Goal: Information Seeking & Learning: Learn about a topic

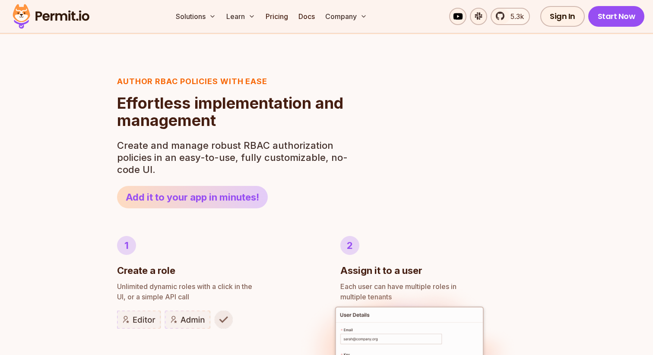
scroll to position [319, 0]
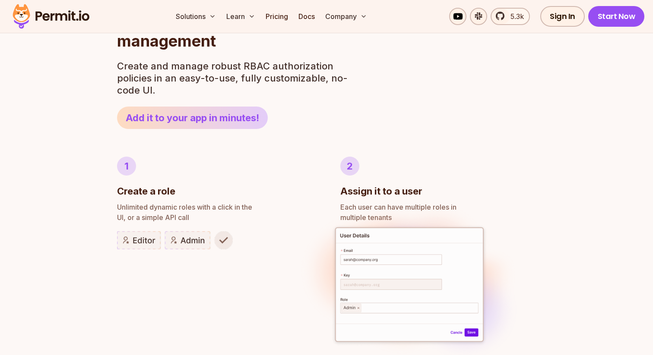
scroll to position [446, 0]
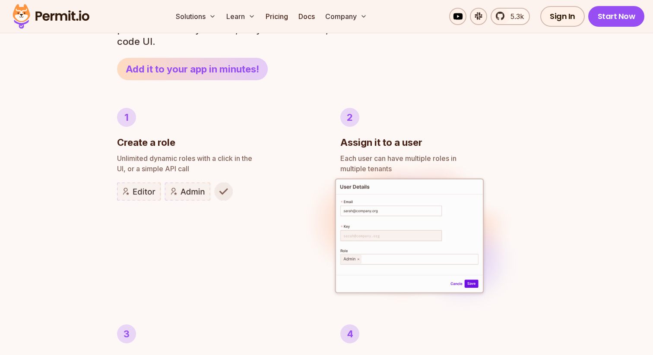
click at [184, 190] on img at bounding box center [175, 192] width 116 height 18
click at [153, 190] on img at bounding box center [175, 192] width 116 height 18
click at [231, 191] on img at bounding box center [175, 192] width 116 height 18
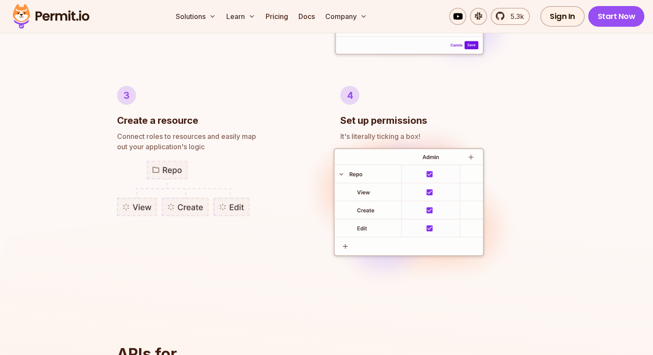
scroll to position [686, 0]
click at [200, 207] on img at bounding box center [183, 187] width 133 height 56
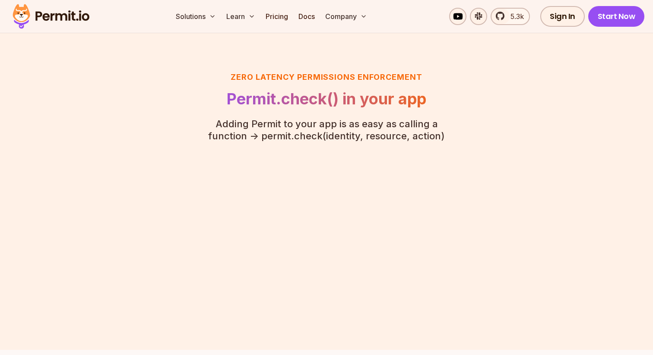
scroll to position [1908, 0]
